Goal: Information Seeking & Learning: Learn about a topic

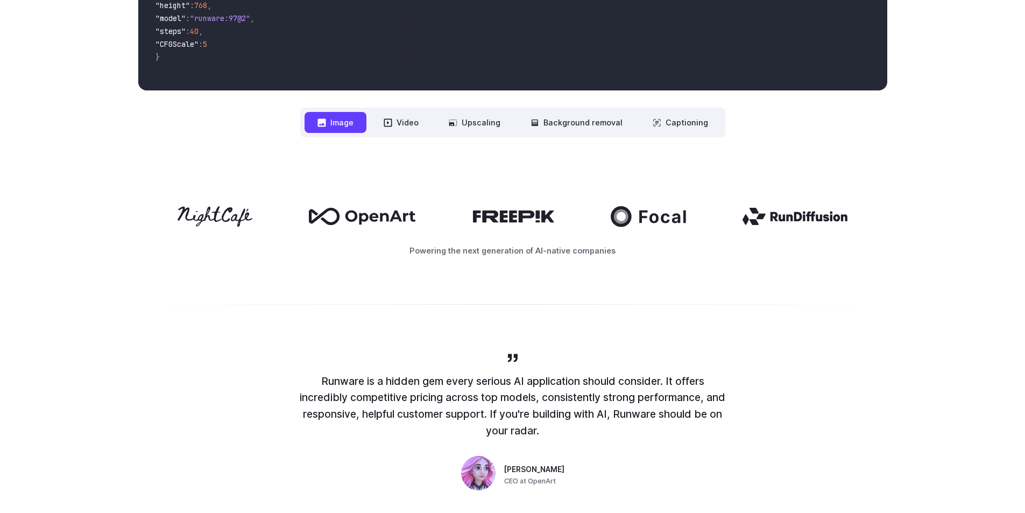
scroll to position [465, 0]
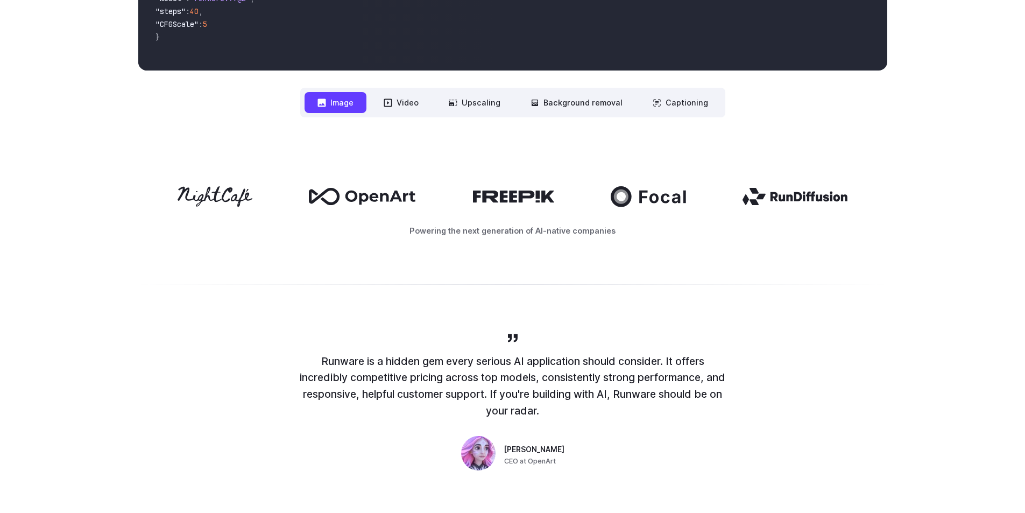
drag, startPoint x: 1028, startPoint y: 48, endPoint x: 1029, endPoint y: 99, distance: 50.6
click at [336, 96] on button "Image" at bounding box center [336, 102] width 62 height 21
click at [340, 100] on button "Image" at bounding box center [336, 102] width 62 height 21
click at [417, 100] on button "Video" at bounding box center [401, 102] width 61 height 21
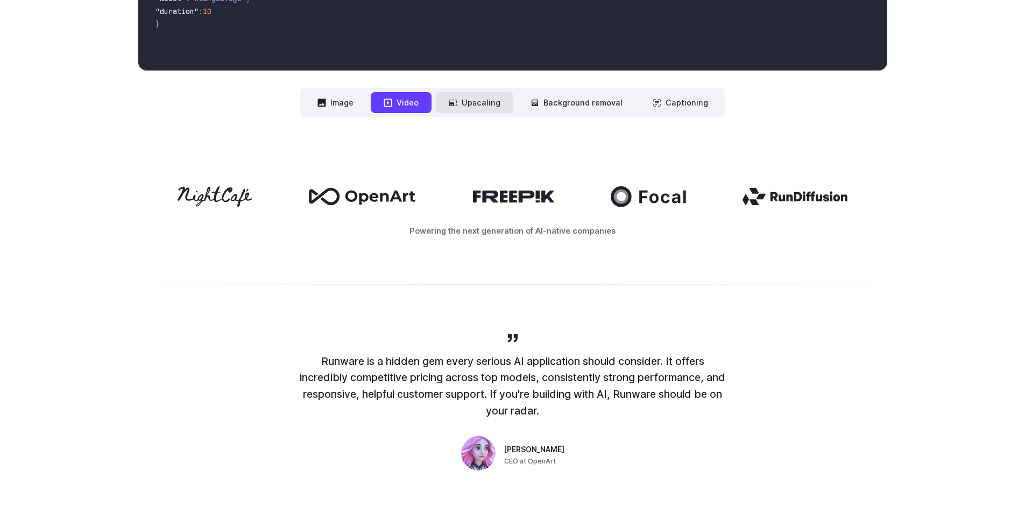
click at [488, 98] on button "Upscaling" at bounding box center [474, 102] width 77 height 21
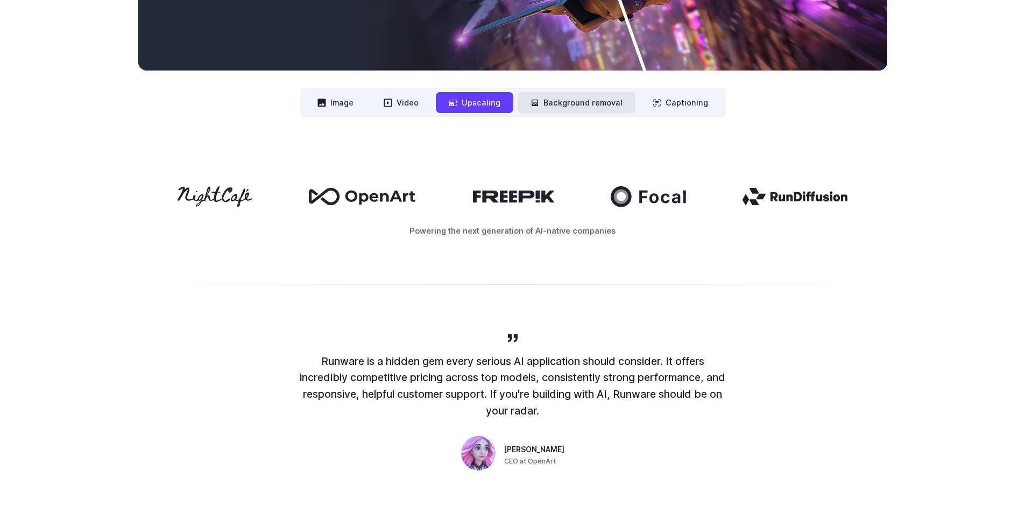
drag, startPoint x: 579, startPoint y: 110, endPoint x: 667, endPoint y: 117, distance: 89.1
click at [579, 110] on button "Background removal" at bounding box center [577, 102] width 118 height 21
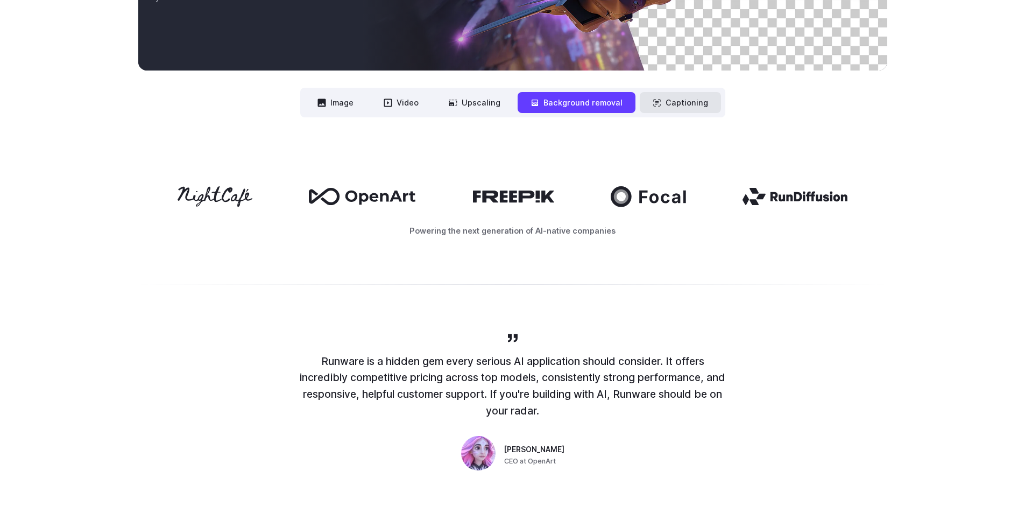
click at [682, 107] on button "Captioning" at bounding box center [680, 102] width 81 height 21
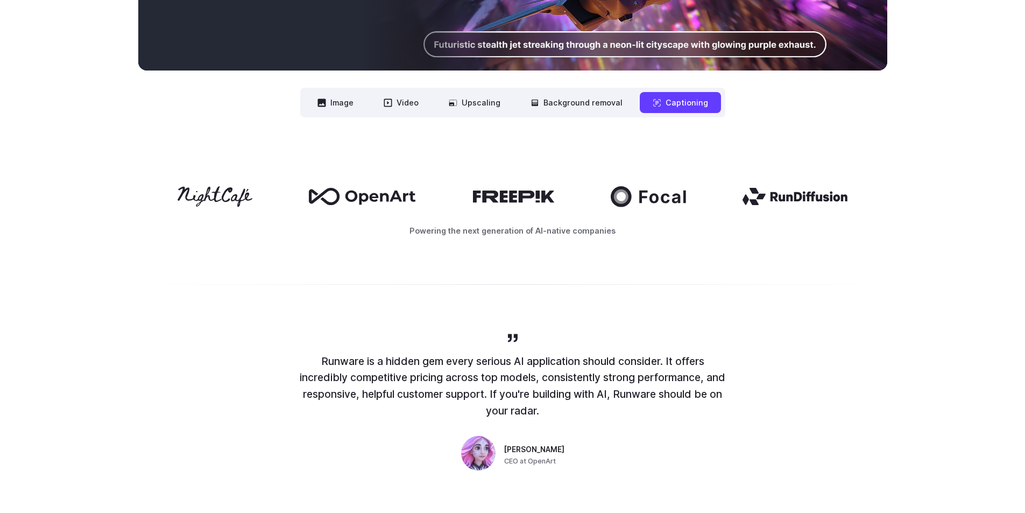
scroll to position [0, 0]
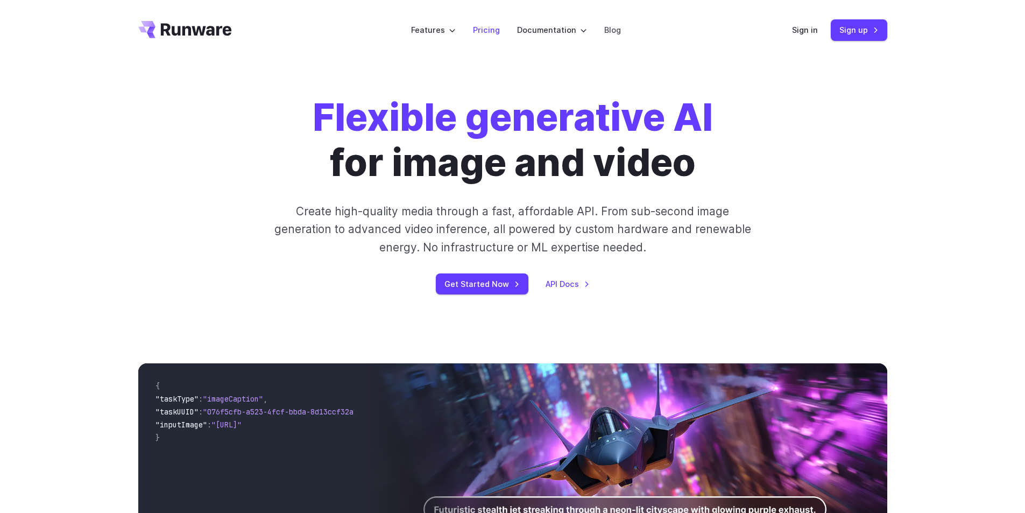
click at [493, 34] on link "Pricing" at bounding box center [486, 30] width 27 height 12
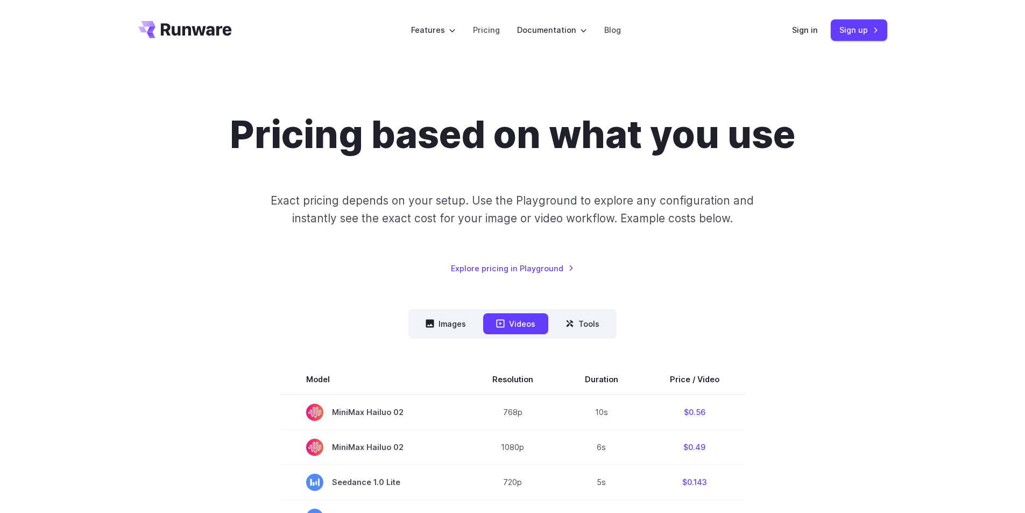
drag, startPoint x: 1024, startPoint y: 106, endPoint x: 1024, endPoint y: 131, distance: 24.8
click at [434, 322] on icon at bounding box center [430, 324] width 8 height 8
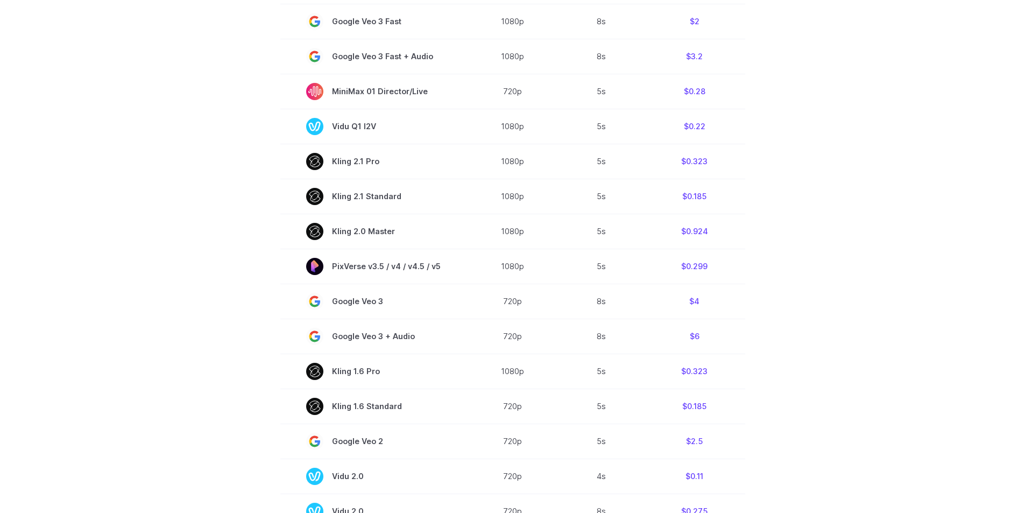
scroll to position [520, 0]
